Goal: Task Accomplishment & Management: Manage account settings

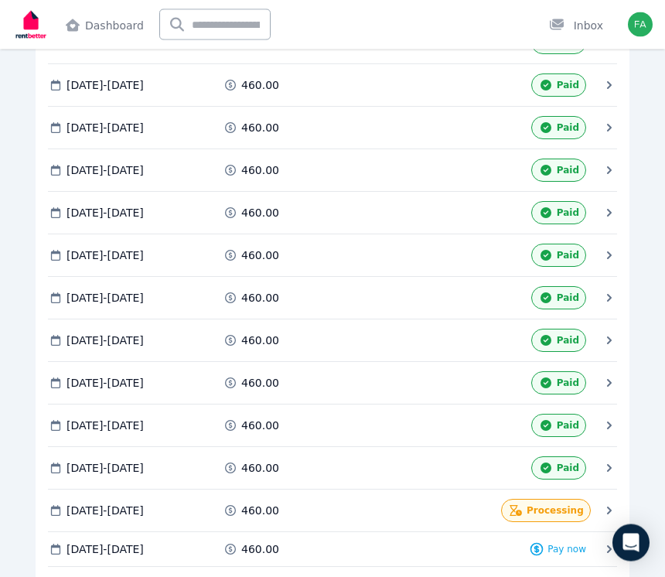
scroll to position [901, 0]
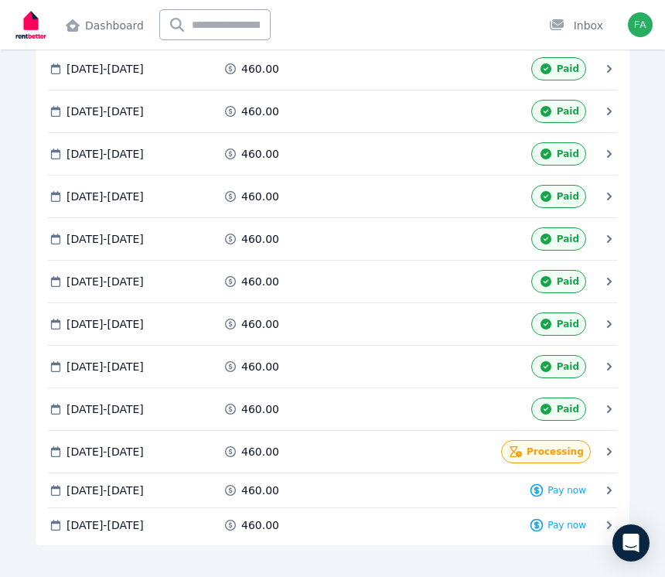
click at [554, 449] on span "Processing" at bounding box center [555, 452] width 57 height 12
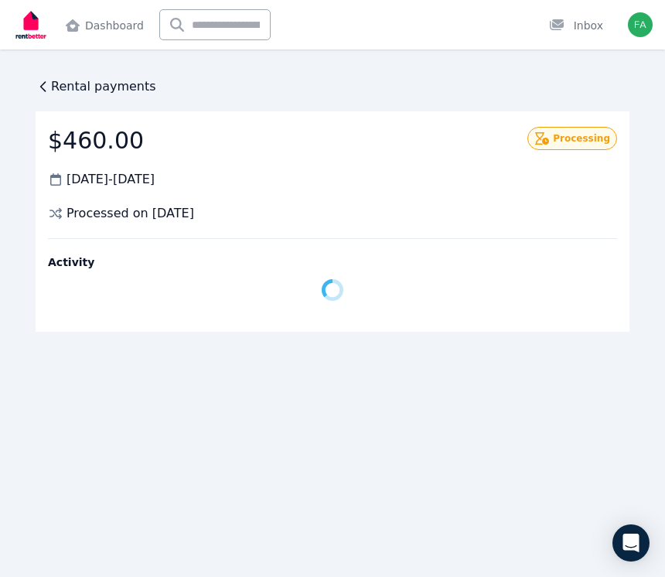
scroll to position [0, 0]
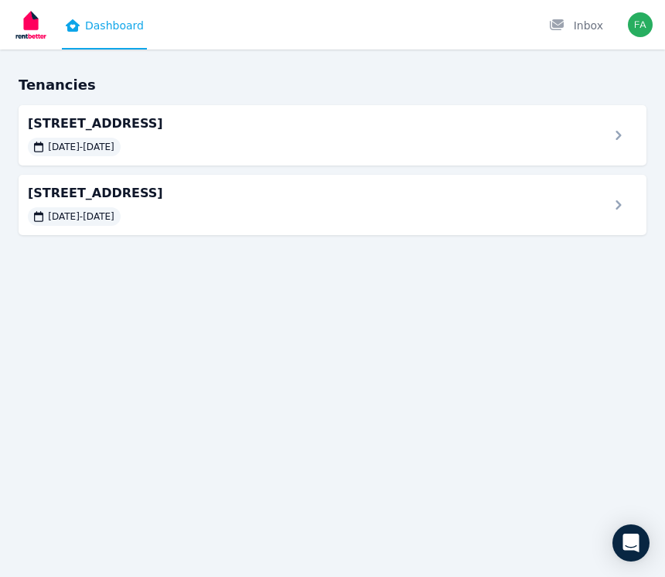
click at [625, 151] on div "4/5-7 [GEOGRAPHIC_DATA], LOCK [DATE] - [DATE]" at bounding box center [333, 135] width 628 height 60
click at [512, 210] on div "[DATE] - [DATE]" at bounding box center [314, 216] width 572 height 19
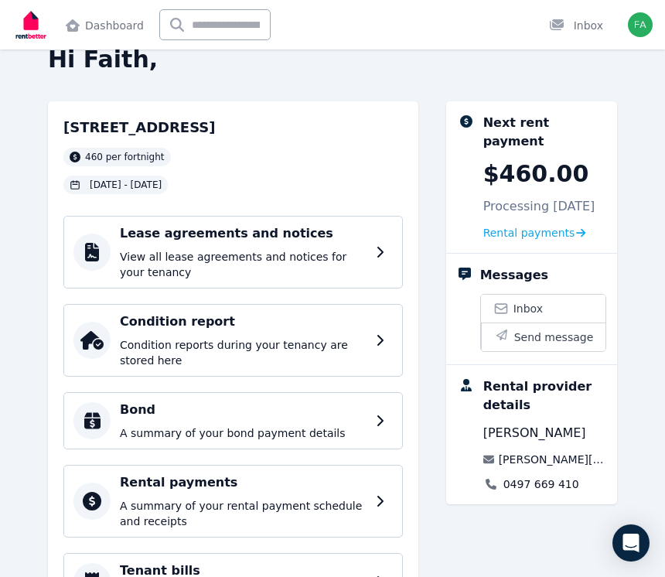
scroll to position [30, 0]
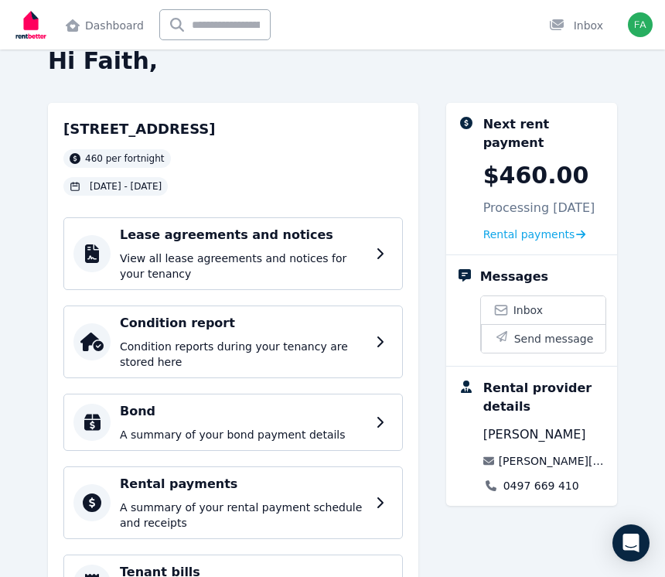
click at [326, 155] on div "4/5-7 [GEOGRAPHIC_DATA] 460 per fortnight [DATE] - [DATE]" at bounding box center [233, 156] width 340 height 77
click at [313, 159] on div "4/5-7 [GEOGRAPHIC_DATA] 460 per fortnight [DATE] - [DATE]" at bounding box center [233, 156] width 340 height 77
click at [213, 124] on h2 "[STREET_ADDRESS]" at bounding box center [139, 129] width 152 height 22
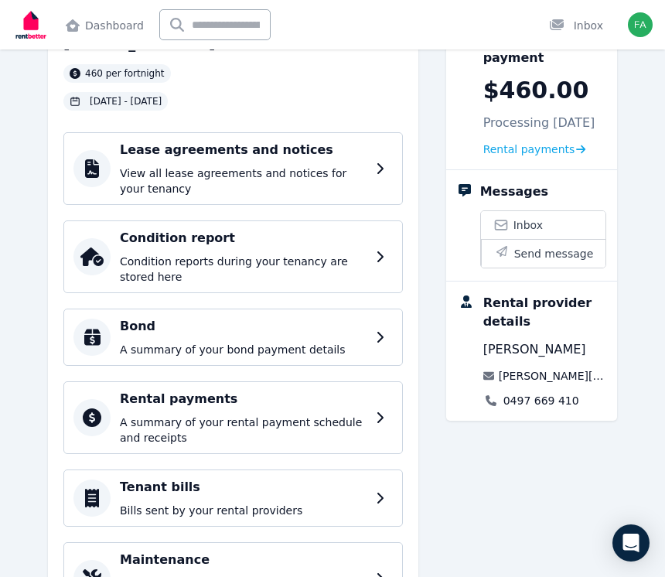
scroll to position [0, 0]
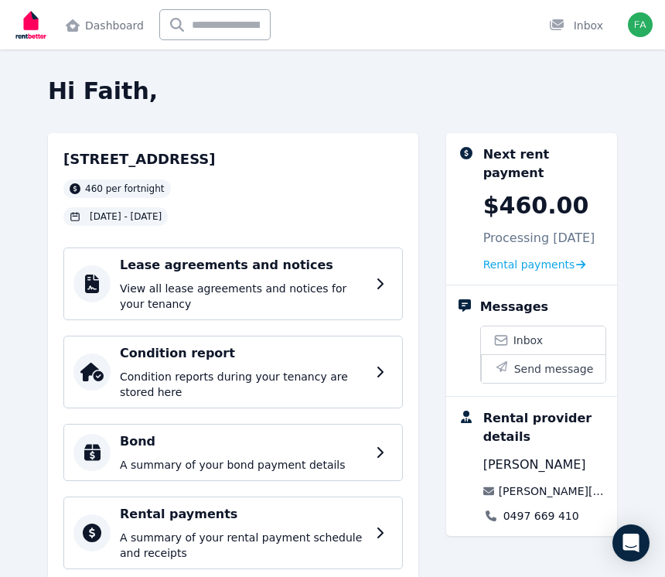
click at [555, 259] on span "Rental payments" at bounding box center [529, 264] width 92 height 15
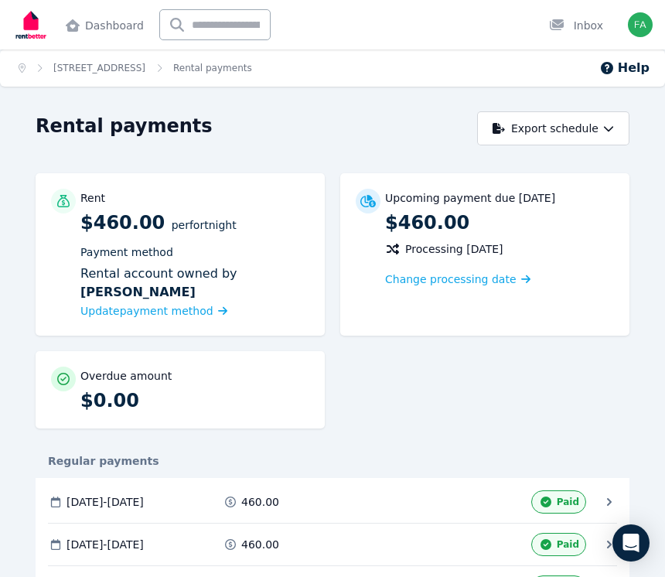
click at [207, 309] on span "Update payment method" at bounding box center [153, 310] width 147 height 15
click at [605, 139] on button "Export schedule" at bounding box center [553, 128] width 152 height 34
click at [612, 128] on icon "button" at bounding box center [608, 128] width 9 height 5
click at [218, 310] on icon at bounding box center [222, 311] width 9 height 11
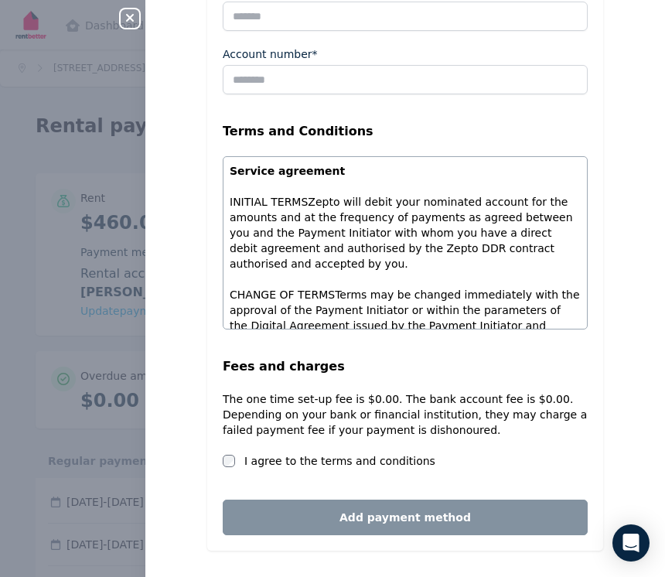
scroll to position [445, 0]
